Goal: Information Seeking & Learning: Check status

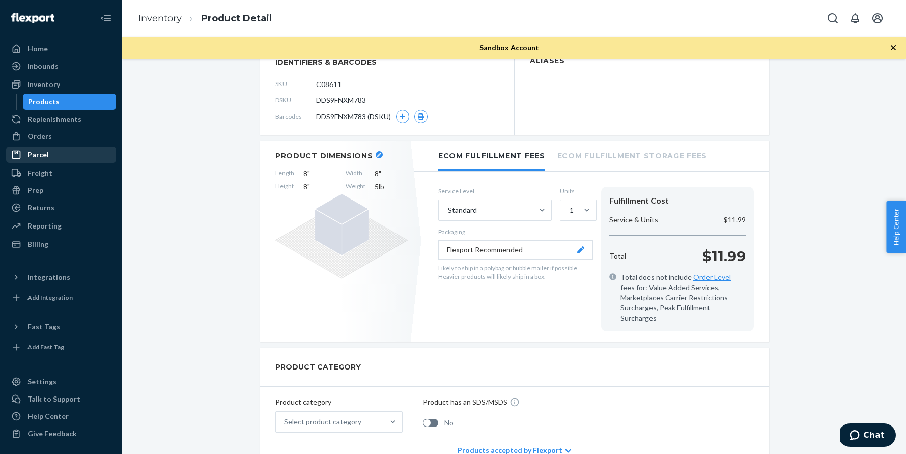
scroll to position [89, 0]
click at [54, 89] on div "Inventory" at bounding box center [43, 84] width 33 height 10
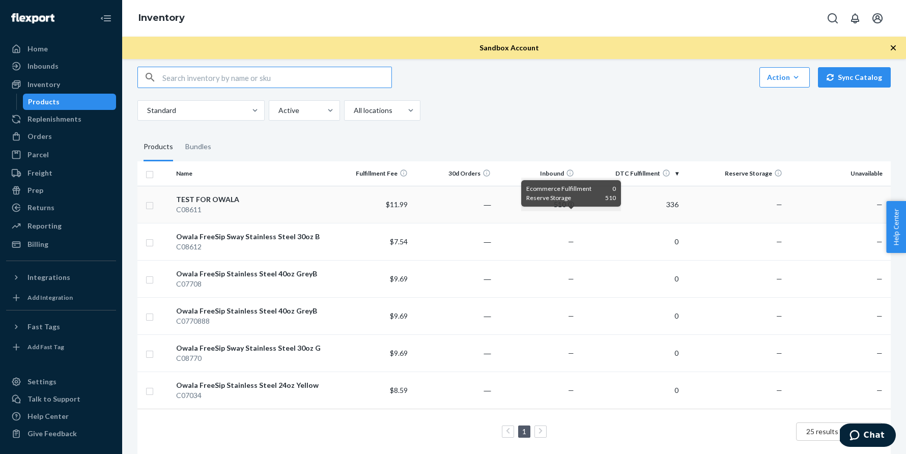
scroll to position [13, 0]
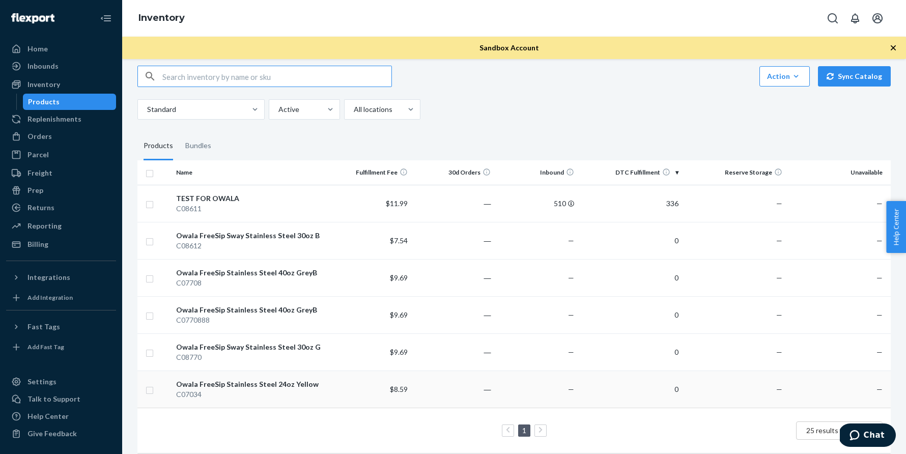
click at [236, 384] on div "Owala FreeSip Stainless Steel 24oz Yellow" at bounding box center [250, 384] width 148 height 10
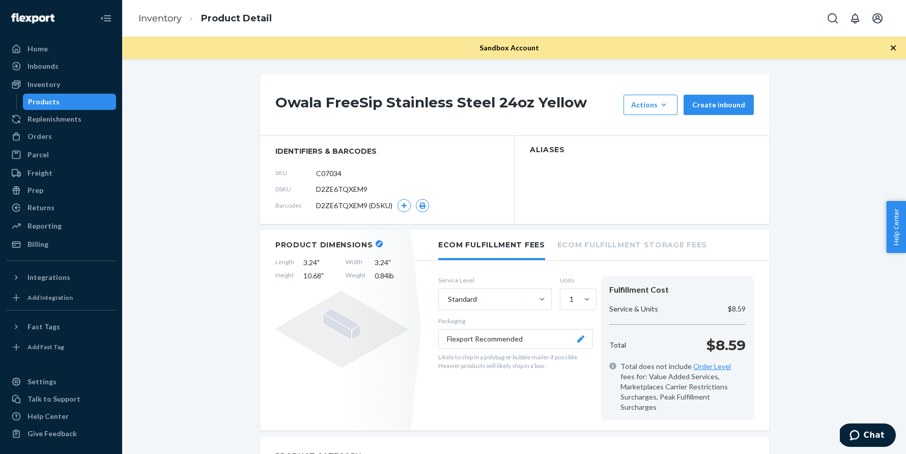
click at [94, 81] on div "Inventory" at bounding box center [61, 84] width 108 height 14
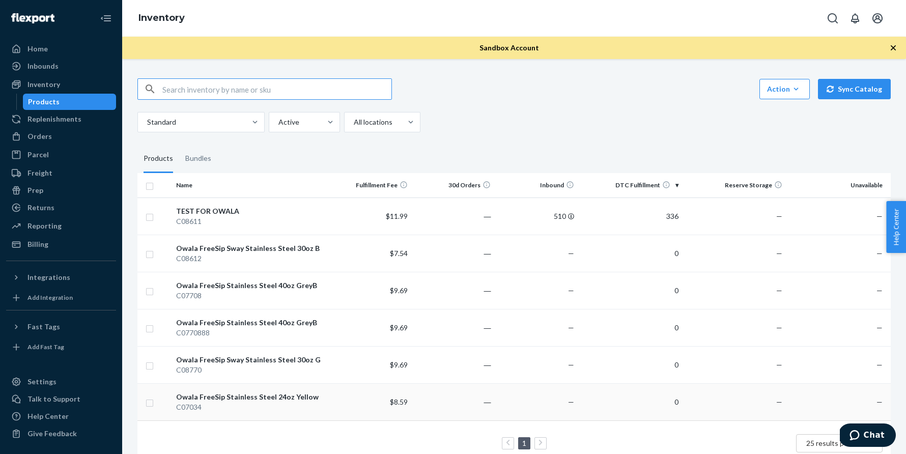
click at [227, 390] on td "Owala FreeSip Stainless Steel 24oz Yellow C07034" at bounding box center [250, 401] width 156 height 37
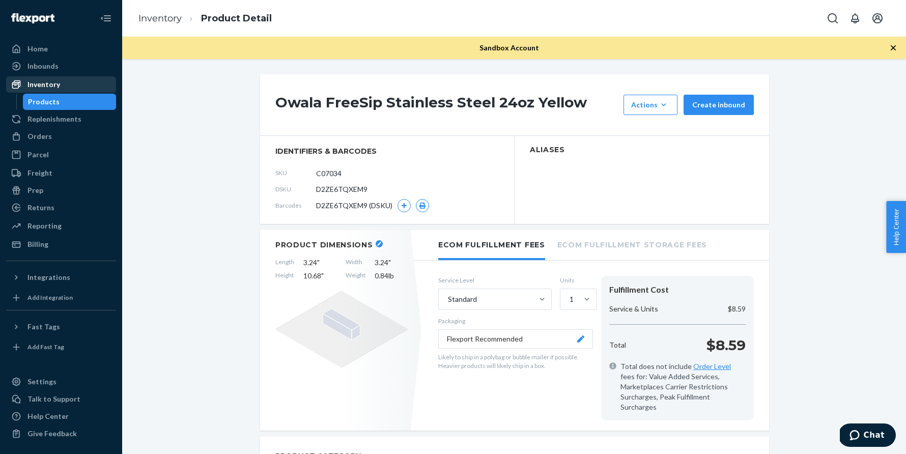
click at [43, 89] on div "Inventory" at bounding box center [43, 84] width 33 height 10
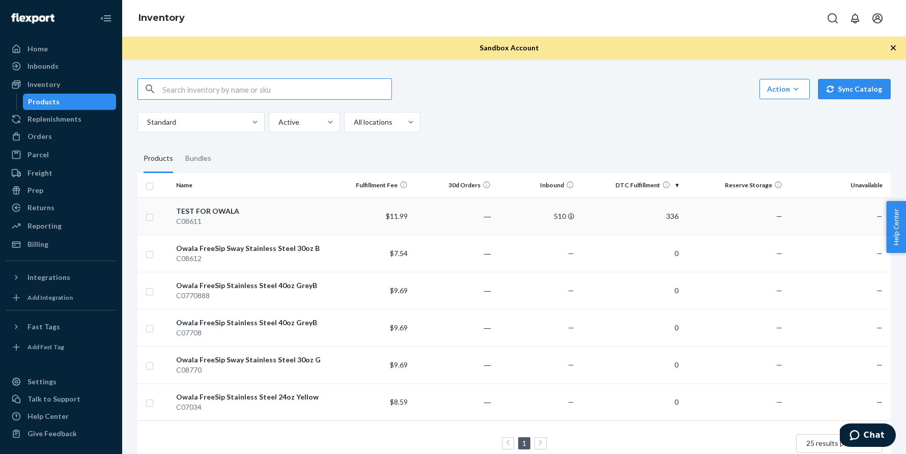
click at [224, 211] on div "TEST FOR OWALA" at bounding box center [250, 211] width 148 height 10
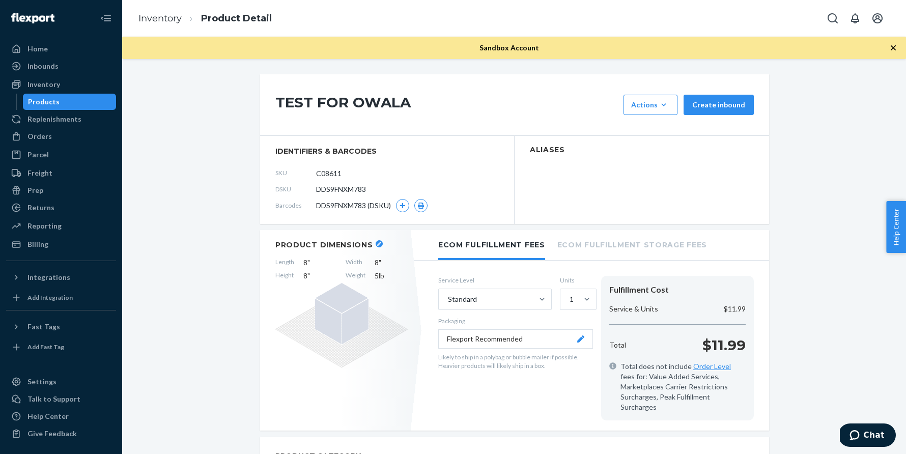
click at [345, 190] on span "DDS9FNXM783" at bounding box center [341, 189] width 50 height 10
copy span "DDS9FNXM783"
click at [157, 20] on link "Inventory" at bounding box center [160, 18] width 43 height 11
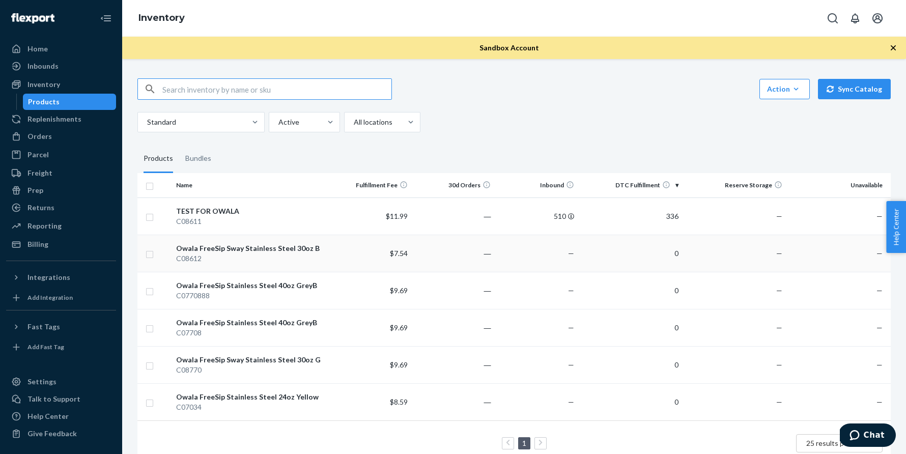
click at [244, 247] on div "Owala FreeSip Sway Stainless Steel 30oz B" at bounding box center [250, 248] width 148 height 10
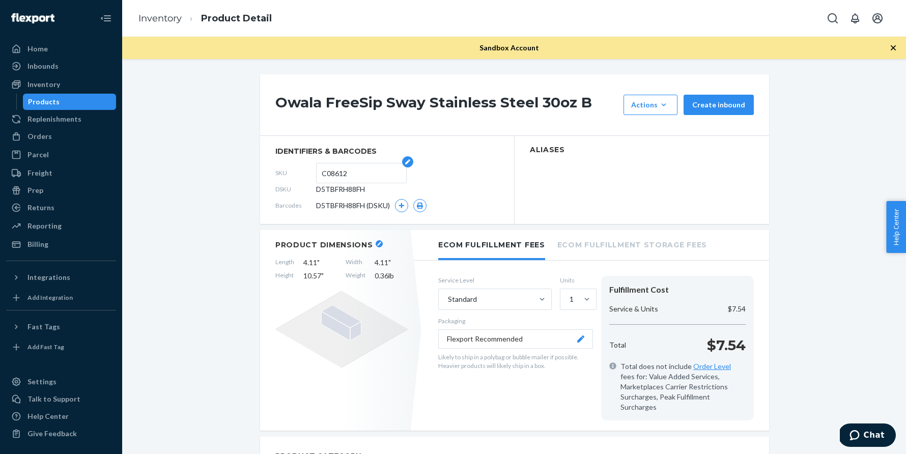
click at [335, 172] on input "C08612" at bounding box center [361, 172] width 79 height 19
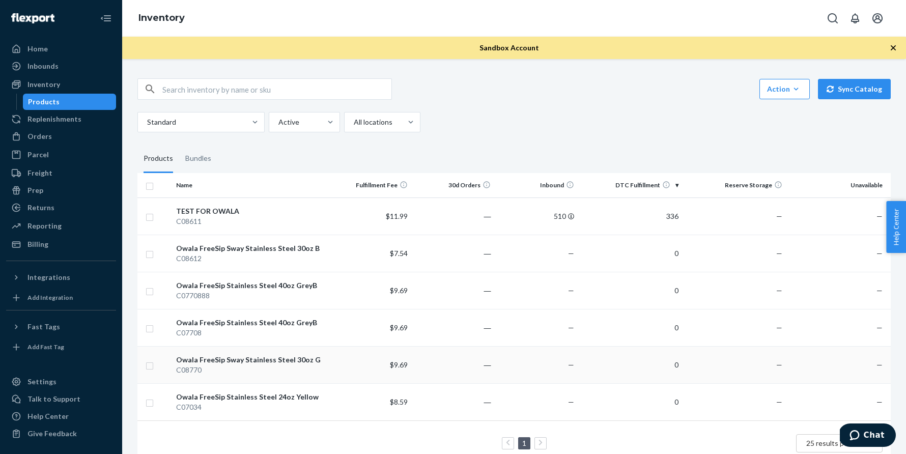
click at [233, 359] on div "Owala FreeSip Sway Stainless Steel 30oz G" at bounding box center [250, 360] width 148 height 10
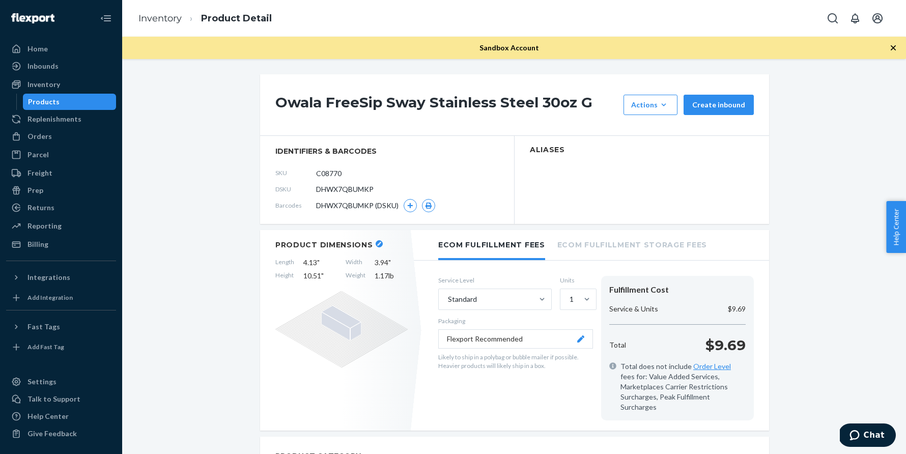
click at [359, 187] on span "DHWX7QBUMKP" at bounding box center [345, 189] width 58 height 10
copy span "DHWX7QBUMKP"
click at [64, 90] on div "Inventory" at bounding box center [61, 84] width 108 height 14
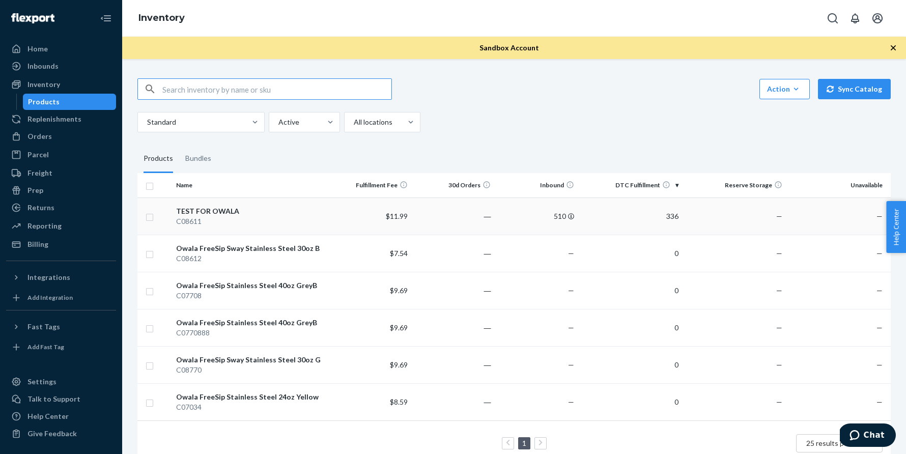
scroll to position [22, 0]
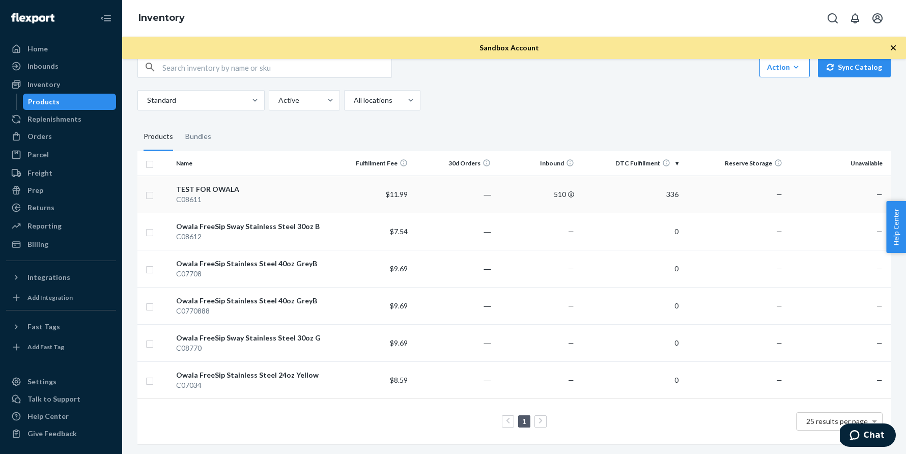
click at [229, 185] on div "TEST FOR OWALA" at bounding box center [250, 189] width 148 height 10
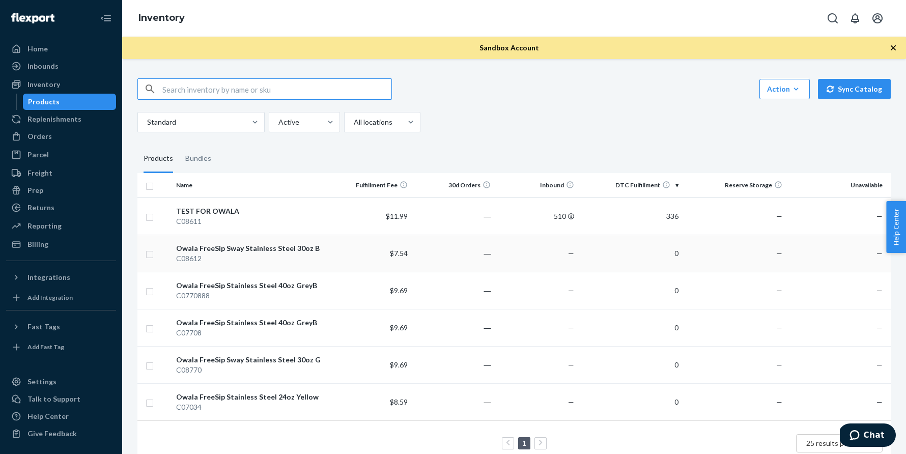
click at [223, 249] on div "Owala FreeSip Sway Stainless Steel 30oz B" at bounding box center [250, 248] width 148 height 10
